Goal: Transaction & Acquisition: Purchase product/service

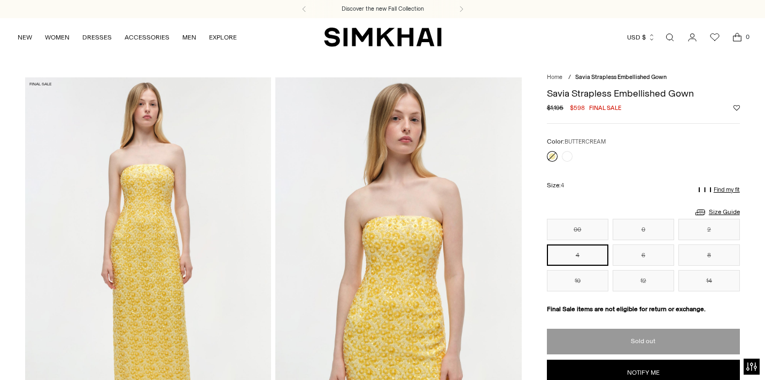
click at [561, 153] on div at bounding box center [560, 156] width 30 height 15
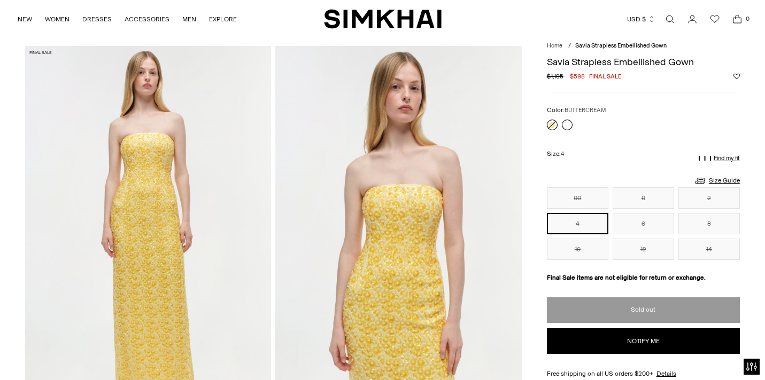
scroll to position [40, 0]
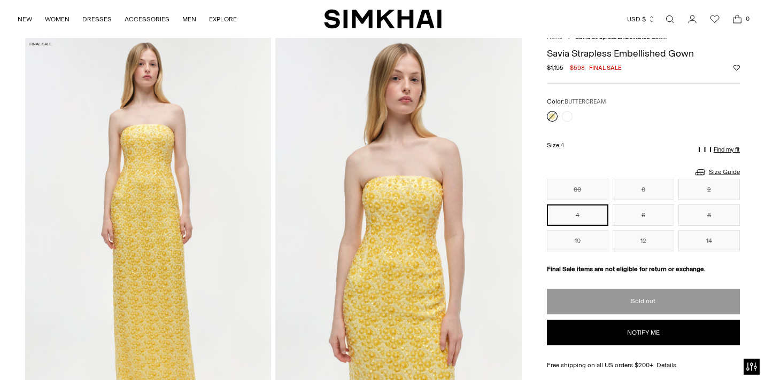
click at [554, 114] on link at bounding box center [552, 116] width 11 height 11
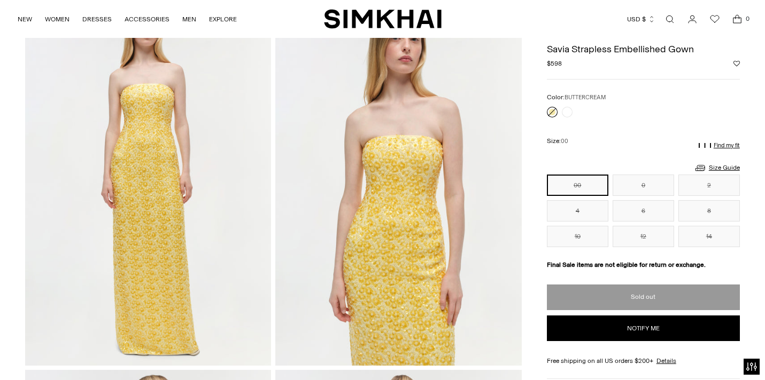
scroll to position [14, 0]
